Goal: Task Accomplishment & Management: Complete application form

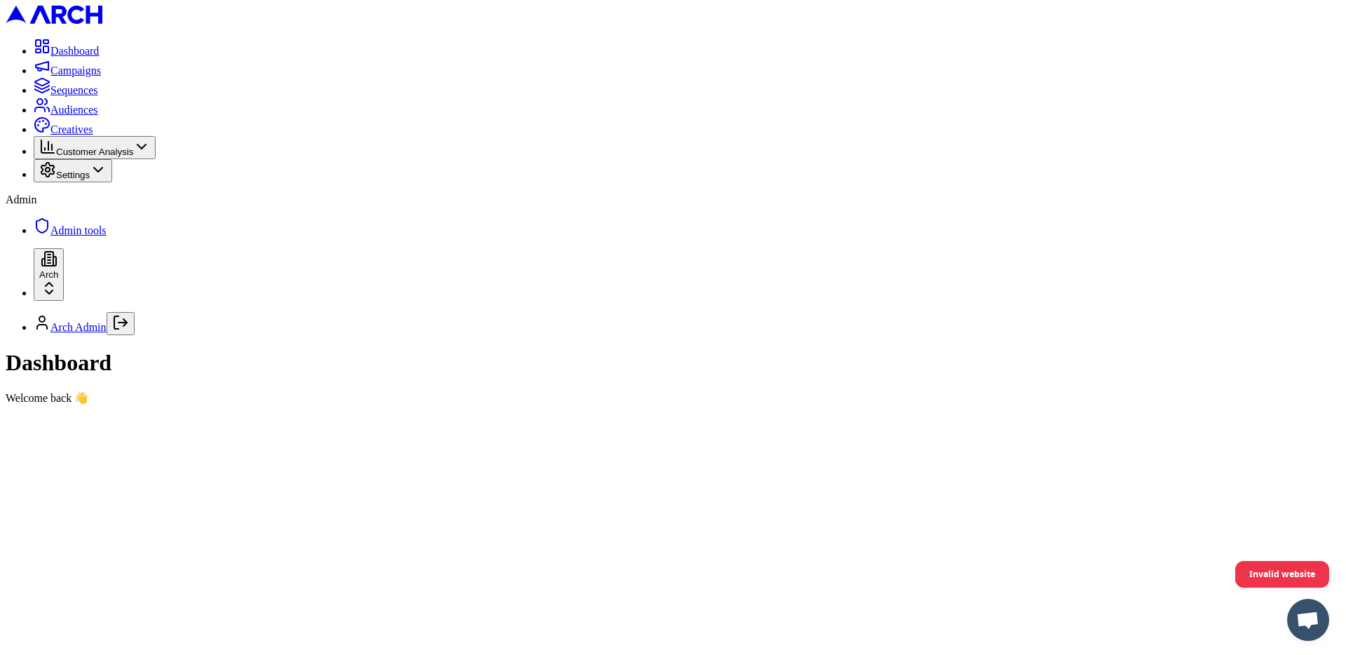
click at [129, 331] on icon "Log out" at bounding box center [120, 322] width 17 height 17
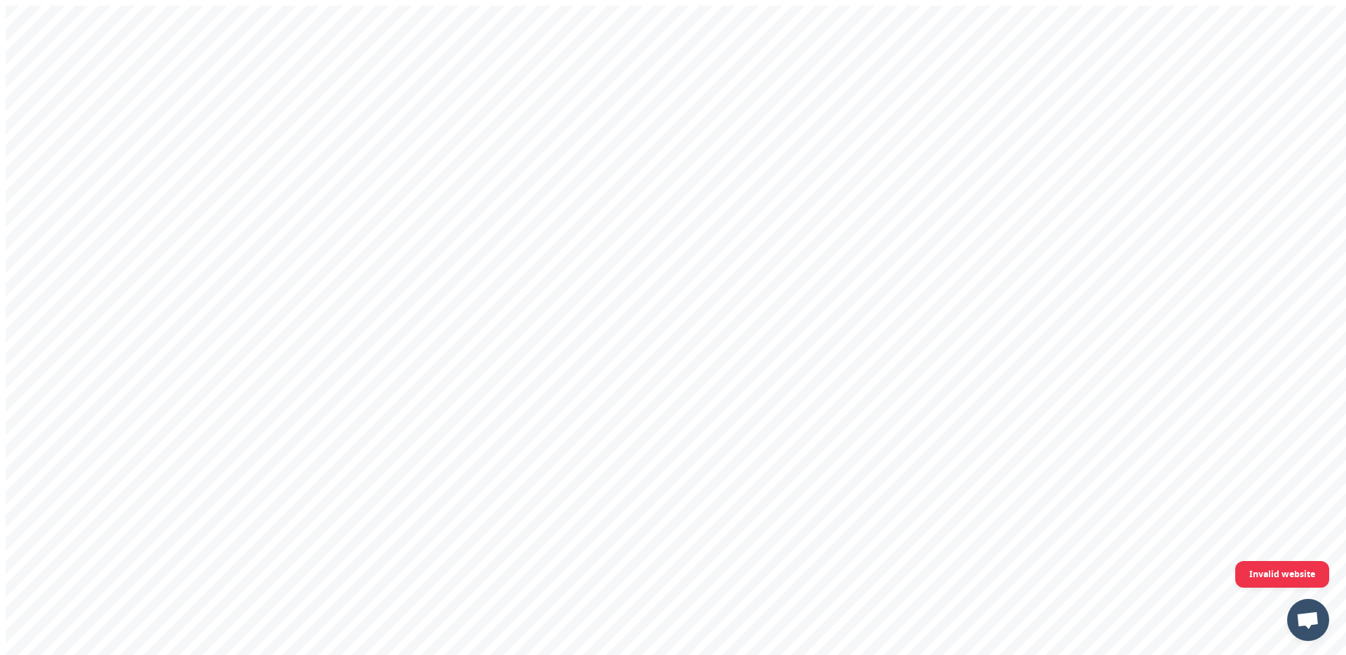
type input "[EMAIL_ADDRESS][DOMAIN_NAME]"
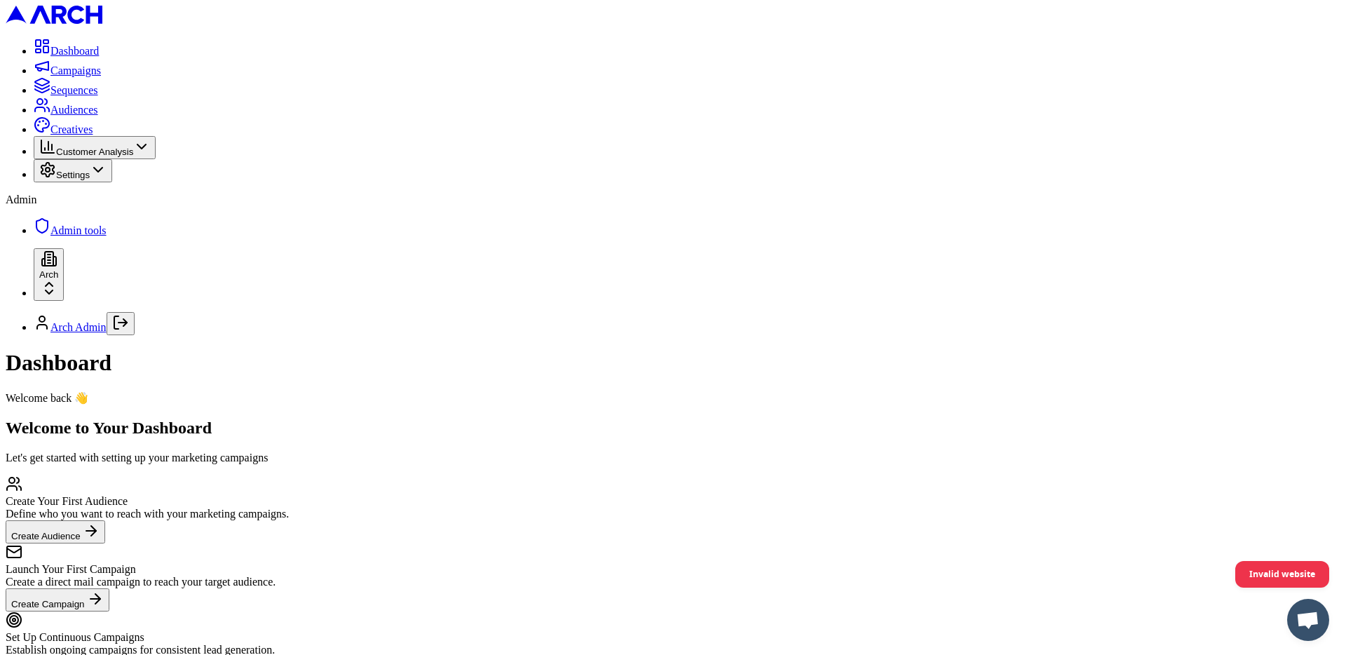
click at [80, 116] on span "Audiences" at bounding box center [74, 110] width 48 height 12
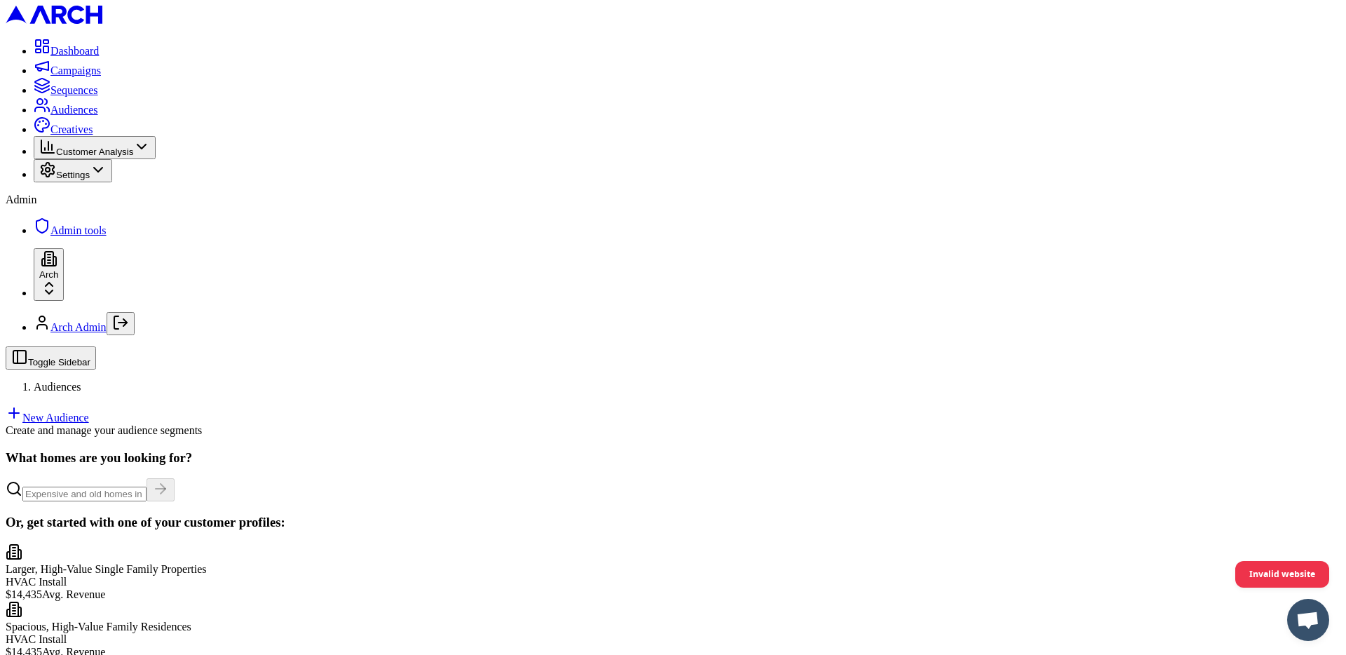
click at [89, 412] on link "New Audience" at bounding box center [47, 418] width 83 height 12
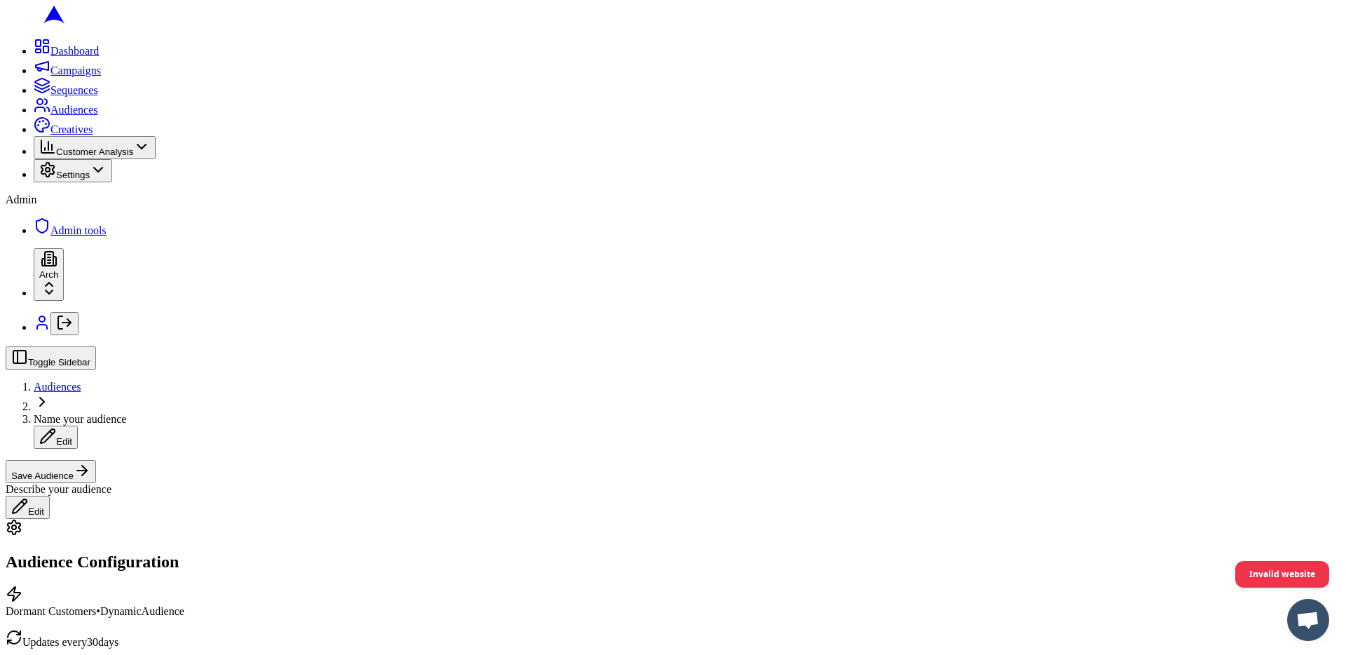
scroll to position [506, 0]
click at [227, 280] on button "Date Range" at bounding box center [196, 272] width 61 height 15
click at [170, 303] on input "18" at bounding box center [150, 295] width 39 height 15
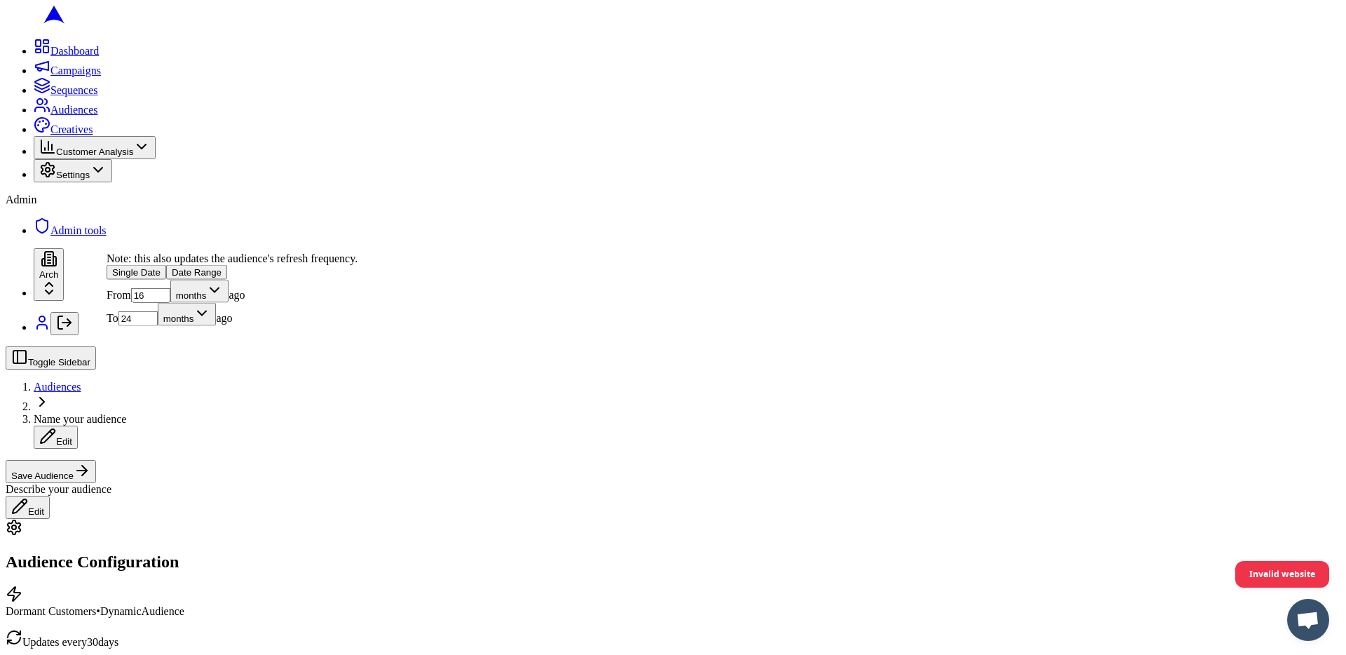
type input "16"
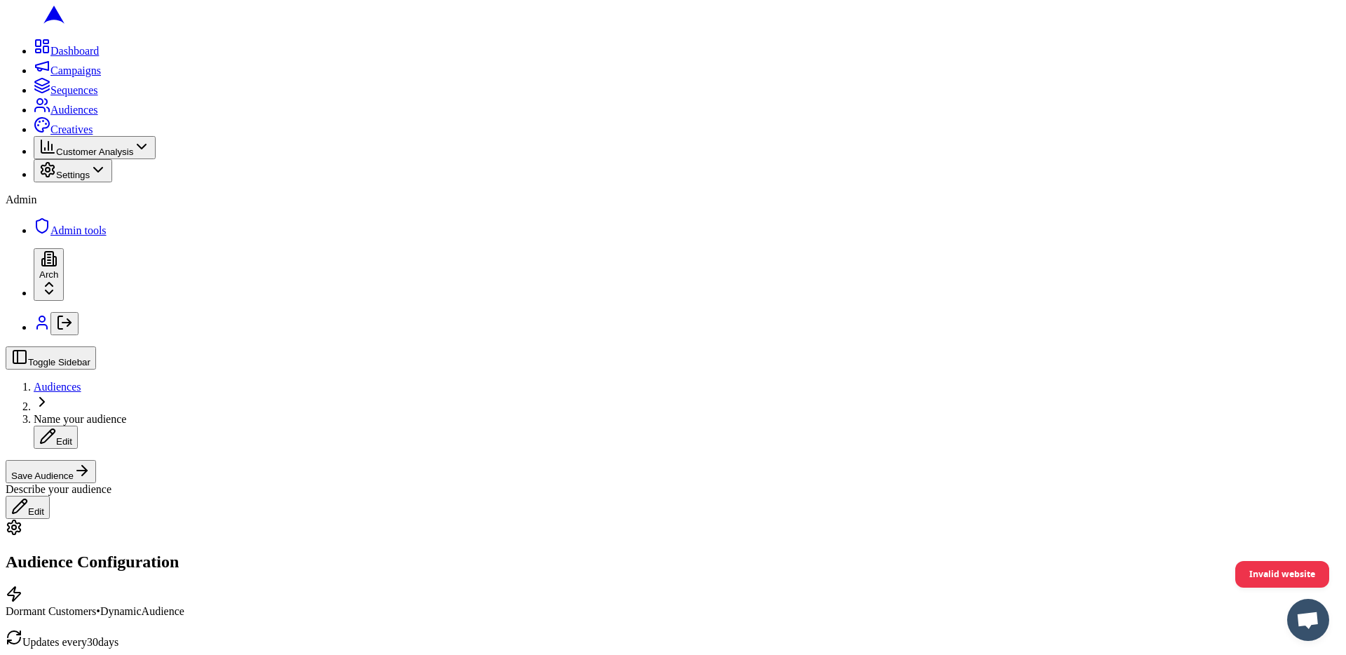
click at [96, 460] on button "Save Audience" at bounding box center [51, 471] width 90 height 23
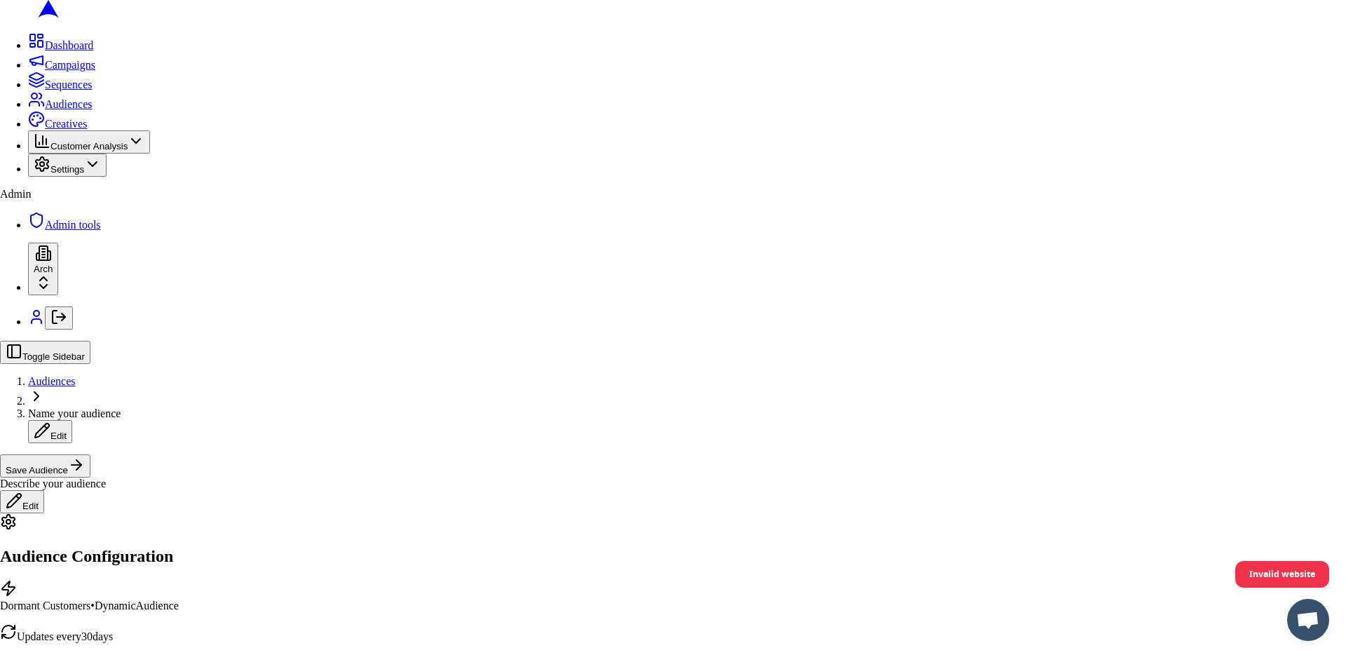
type input "t"
type input "pls"
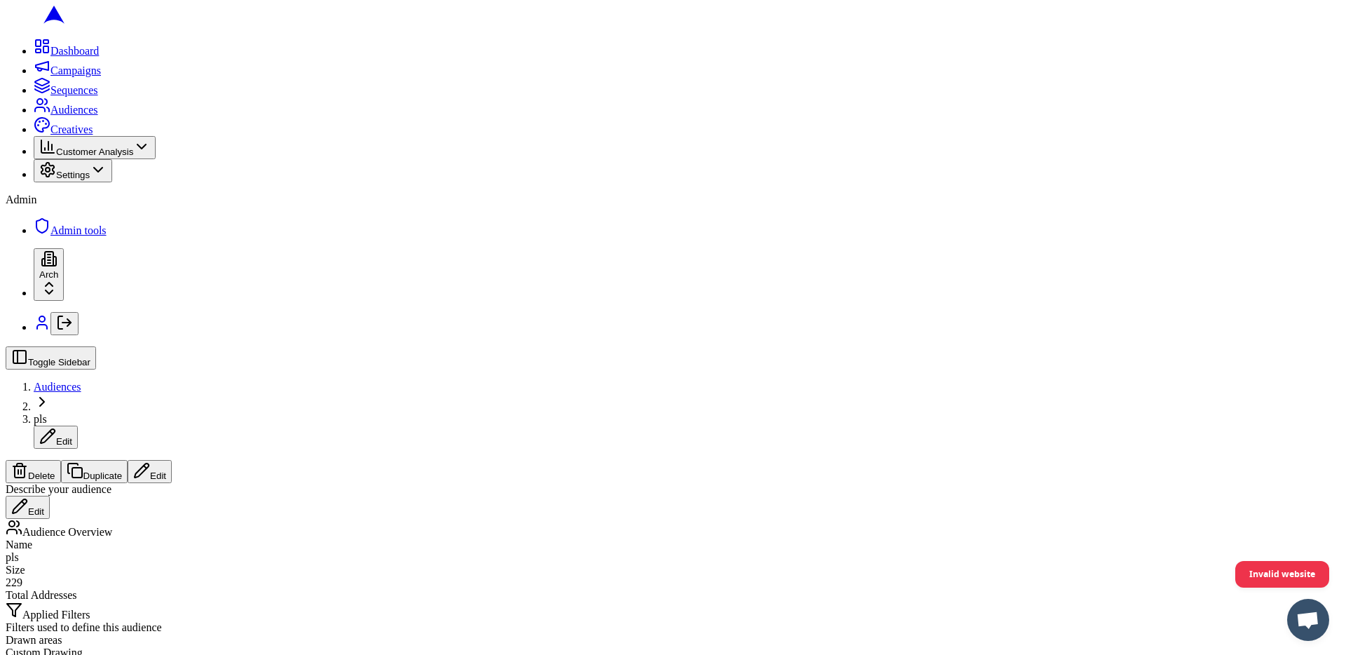
click at [34, 116] on link "Audiences" at bounding box center [66, 110] width 65 height 12
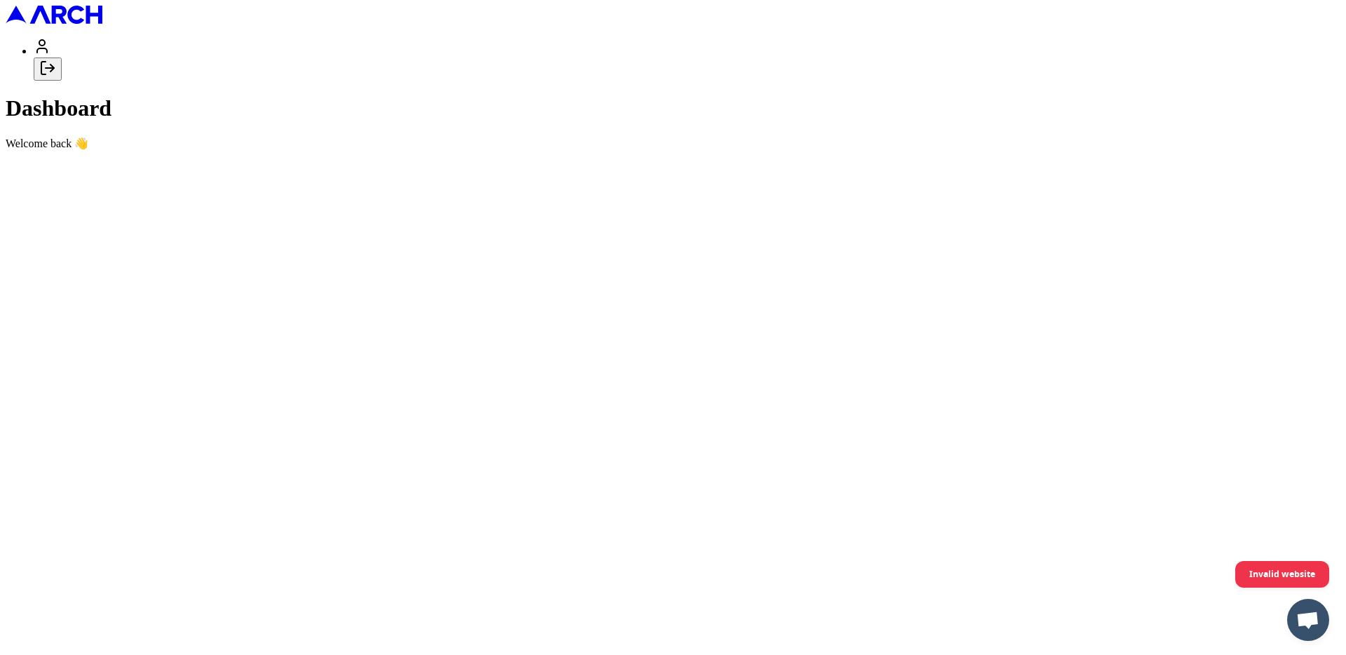
click at [56, 76] on icon "Log out" at bounding box center [47, 68] width 17 height 17
type input "[EMAIL_ADDRESS][DOMAIN_NAME]"
